Goal: Information Seeking & Learning: Understand process/instructions

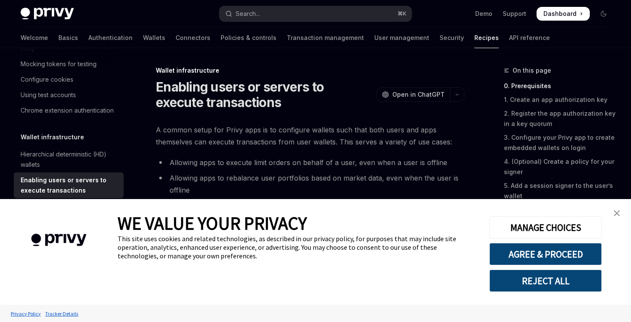
type textarea "*"
click at [565, 254] on button "AGREE & PROCEED" at bounding box center [545, 254] width 112 height 22
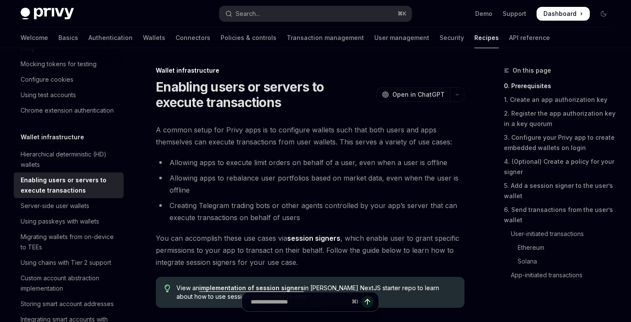
click at [304, 69] on div "Wallet infrastructure" at bounding box center [310, 70] width 309 height 9
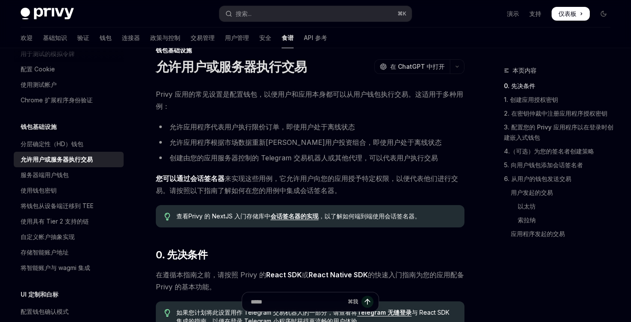
scroll to position [20, 0]
click at [307, 218] on font "会话签名器的实现" at bounding box center [294, 216] width 48 height 7
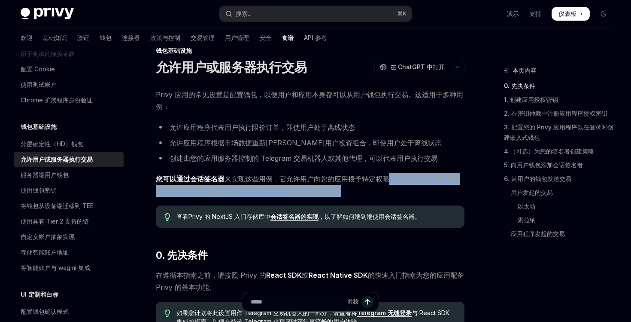
drag, startPoint x: 398, startPoint y: 180, endPoint x: 355, endPoint y: 194, distance: 45.2
click at [355, 194] on span "您可以通过会话签名器 来实现这些用例 ，它允许用户向您的应用授予特定权限，以便代表他们进行交易。请按照以下指南了解如何在您的用例中集成会话签名器。" at bounding box center [310, 185] width 309 height 24
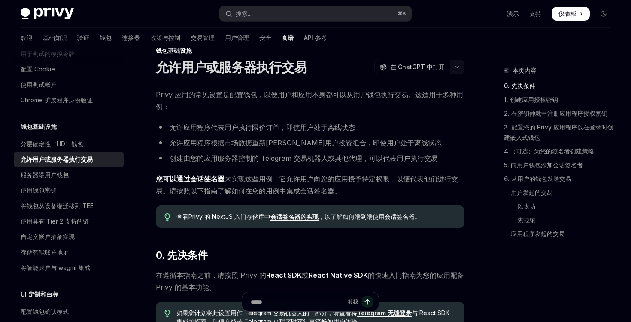
click at [459, 68] on button "button" at bounding box center [457, 67] width 15 height 15
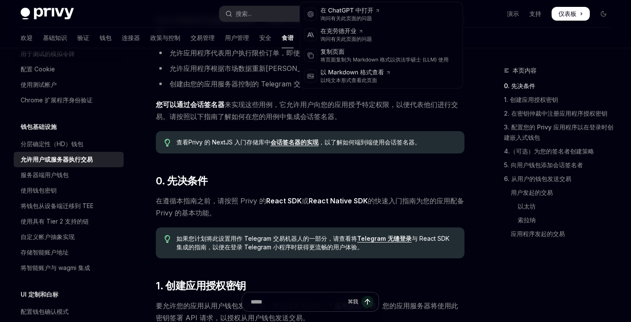
click at [246, 105] on font "来实现这些用例" at bounding box center [249, 104] width 48 height 9
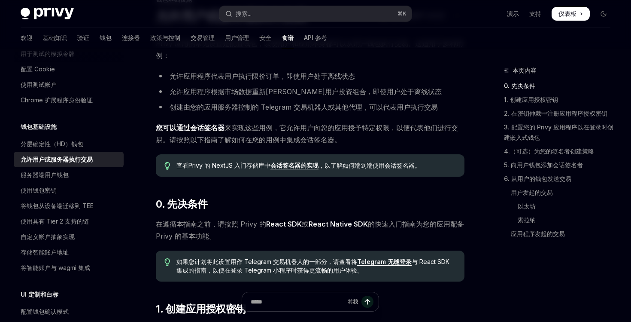
scroll to position [74, 0]
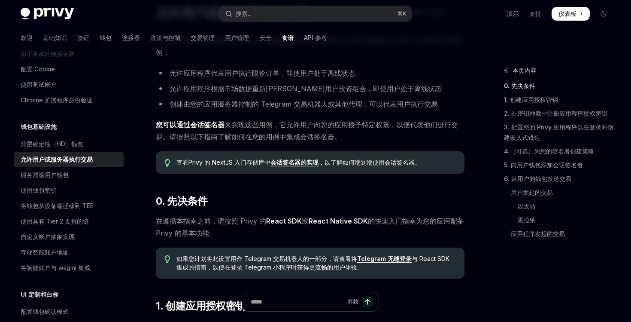
click at [302, 162] on font "会话签名器的实现" at bounding box center [294, 161] width 48 height 7
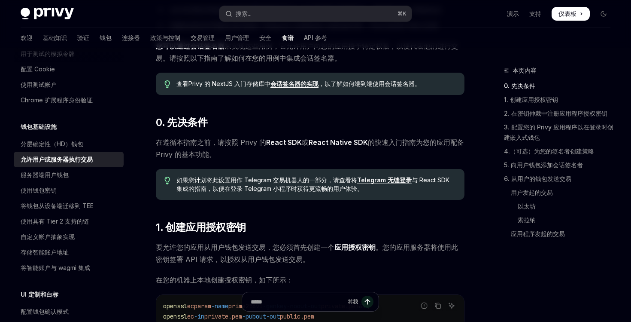
scroll to position [154, 0]
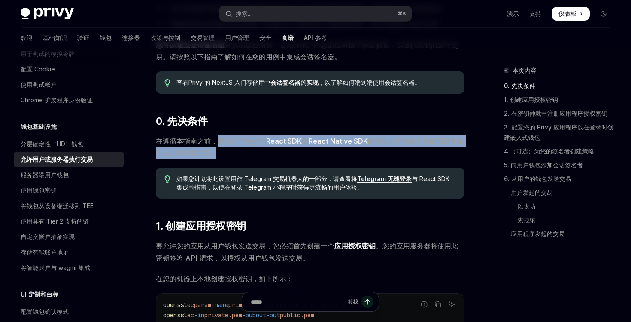
drag, startPoint x: 222, startPoint y: 142, endPoint x: 278, endPoint y: 159, distance: 58.9
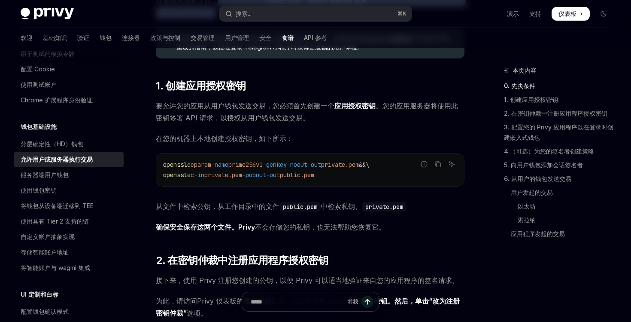
scroll to position [301, 0]
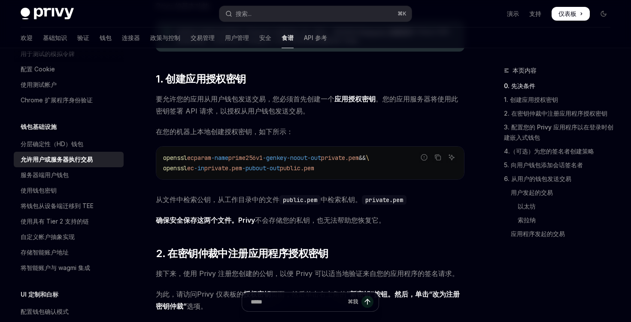
click at [313, 112] on span "要允许您的应用从用户钱包发送交易，您必须首先创建一个 应用授权密钥 。您的应用服务器将使用此密钥签署 API 请求，以授权从用户钱包发送交易。" at bounding box center [310, 105] width 309 height 24
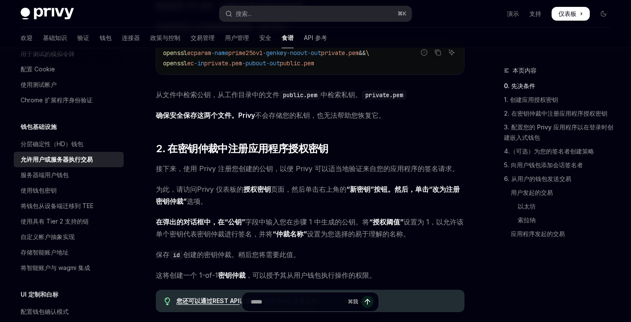
scroll to position [407, 0]
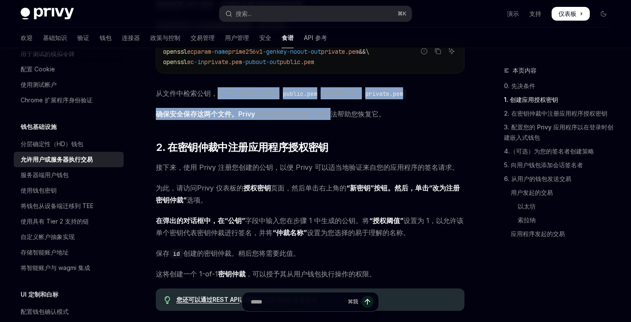
drag, startPoint x: 219, startPoint y: 96, endPoint x: 330, endPoint y: 114, distance: 112.2
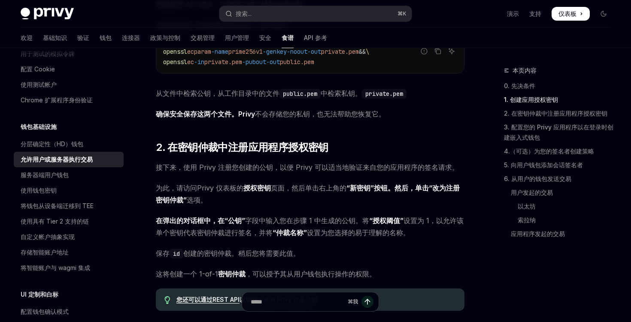
click at [316, 112] on font "不会存储您的私钥，也无法帮助您恢复它。" at bounding box center [320, 113] width 131 height 9
drag, startPoint x: 256, startPoint y: 117, endPoint x: 394, endPoint y: 116, distance: 137.8
click at [394, 116] on span "确保安全保存这两个文件。Privy 不会存储您的私钥，也无法帮助您恢复它。" at bounding box center [310, 114] width 309 height 12
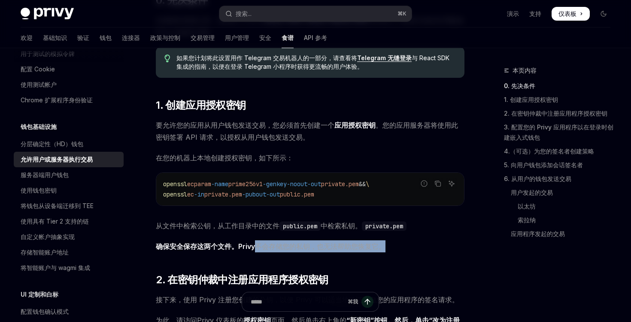
scroll to position [0, 0]
